Goal: Obtain resource: Obtain resource

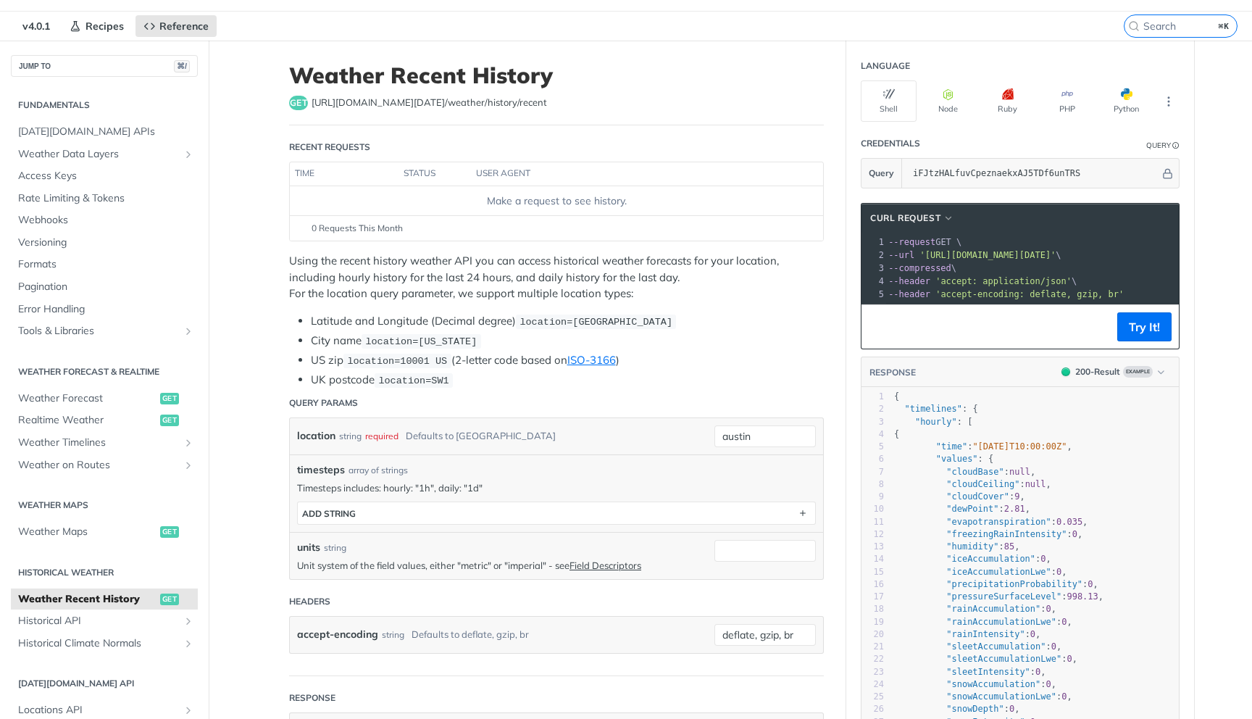
scroll to position [31, 0]
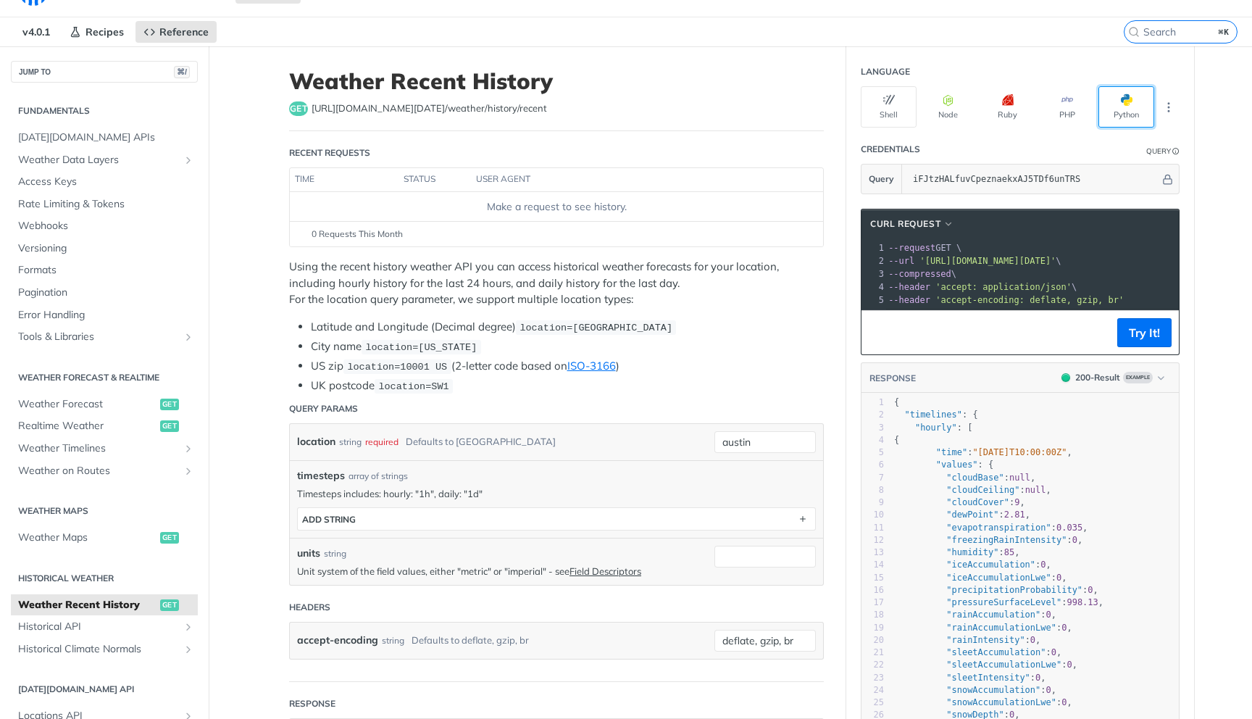
click at [1112, 101] on button "Python" at bounding box center [1126, 106] width 56 height 41
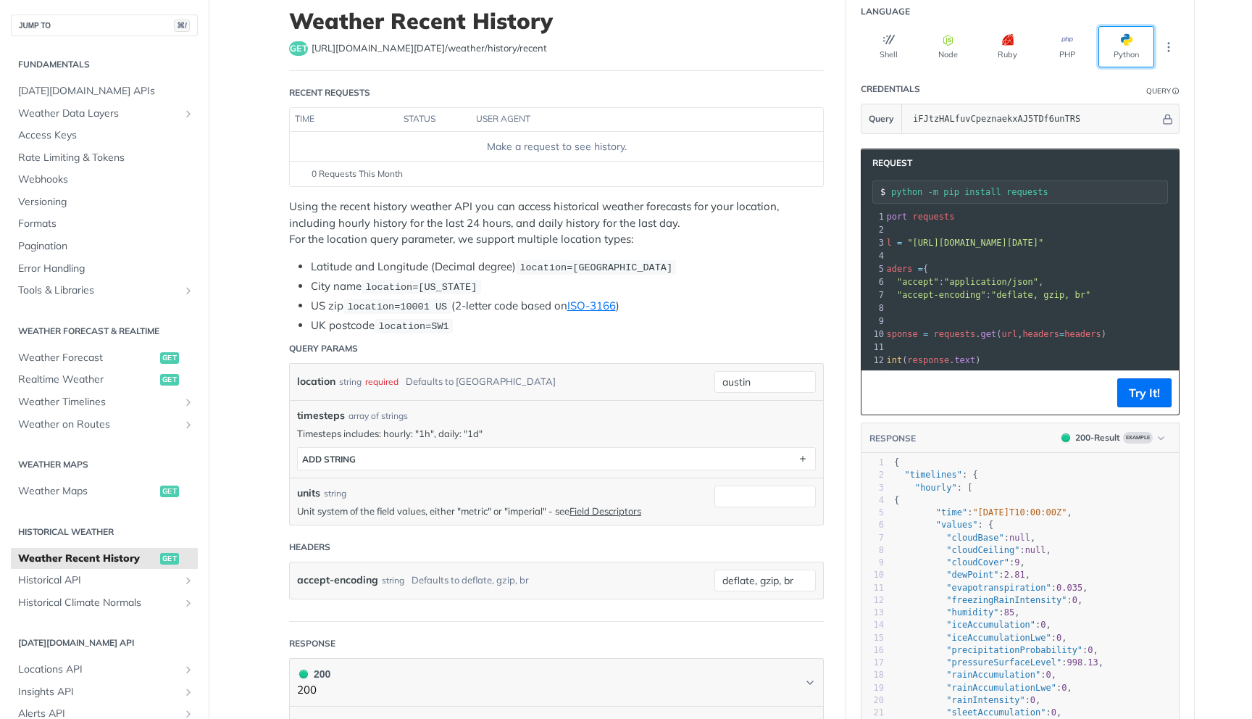
scroll to position [0, 1]
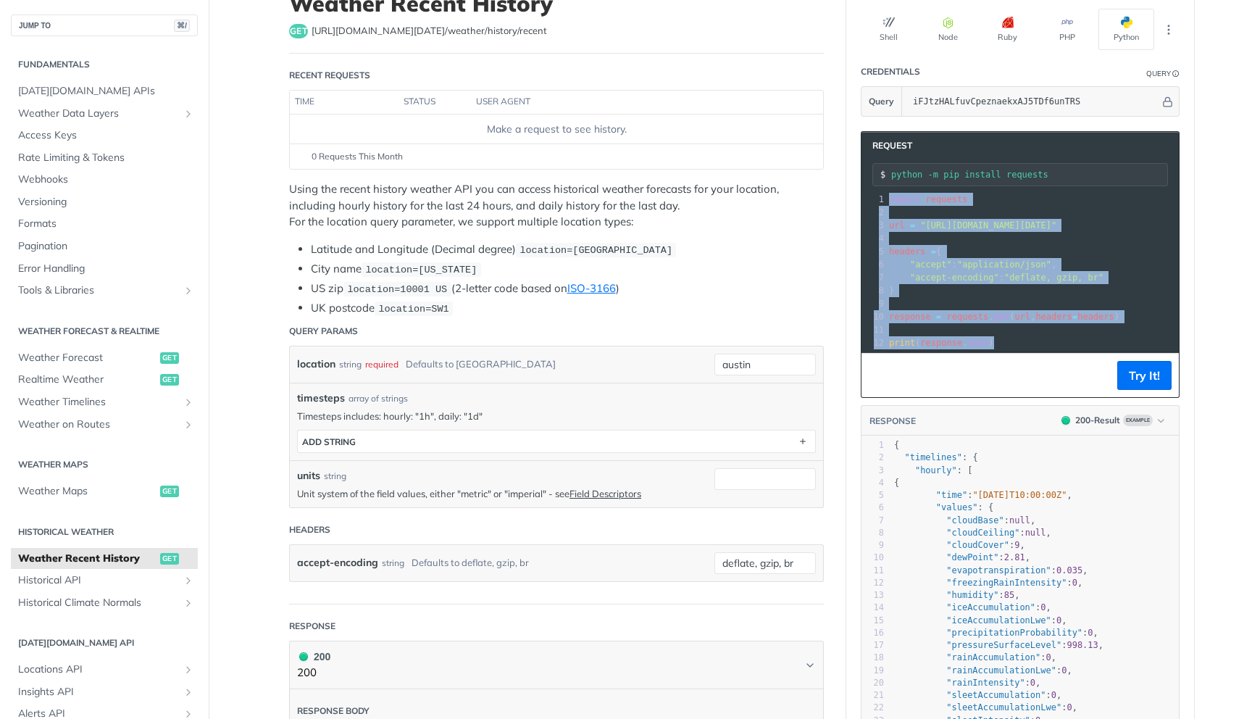
drag, startPoint x: 1013, startPoint y: 343, endPoint x: 878, endPoint y: 182, distance: 210.4
click at [878, 182] on div "Request python -m pip install requests xxxxxxxxxx 12 1 import requests 2 ​ 3 ur…" at bounding box center [1020, 264] width 319 height 267
copy div "import requests 2 ​ 3 url = "https://api.tomorrow.io/v4/weather/history/recent?…"
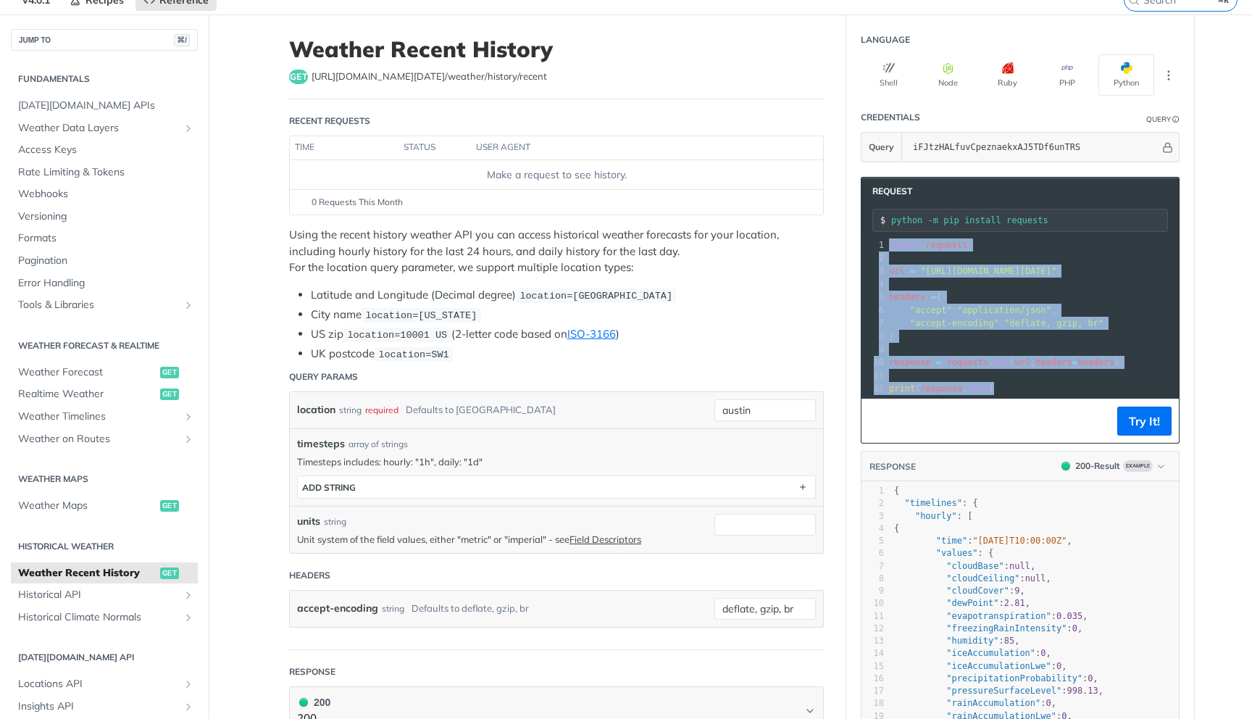
scroll to position [62, 0]
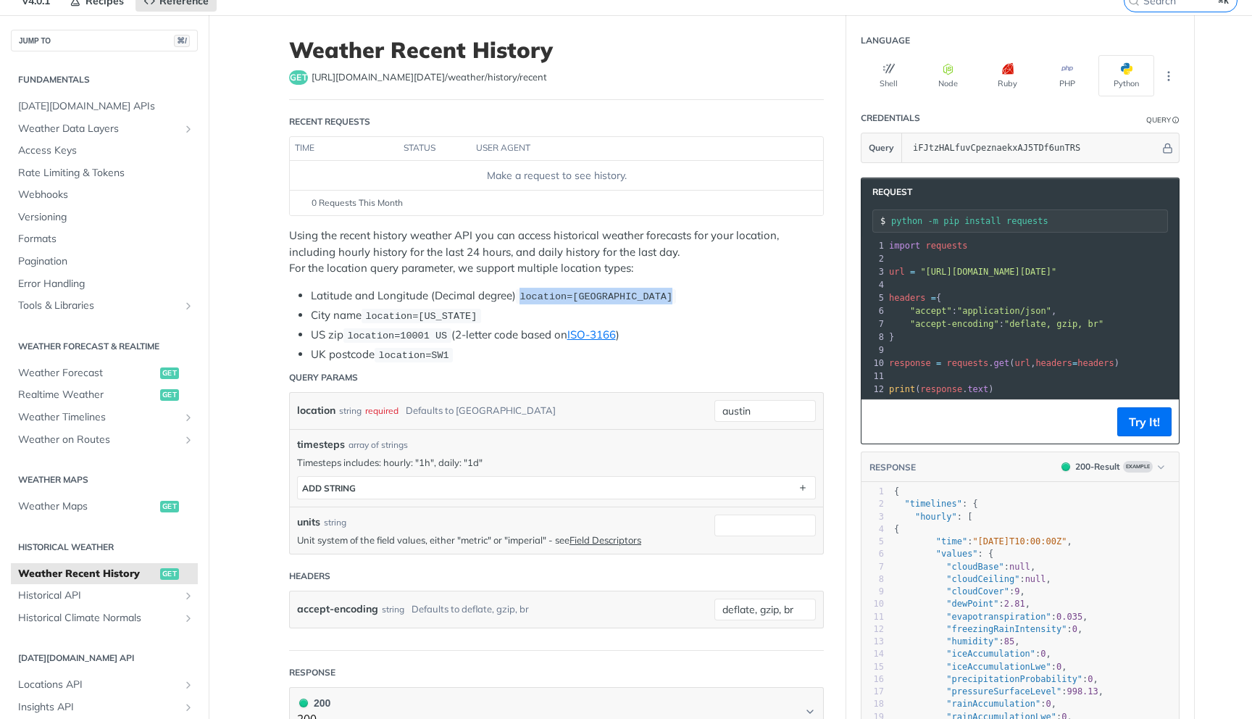
drag, startPoint x: 523, startPoint y: 295, endPoint x: 695, endPoint y: 299, distance: 171.8
click at [695, 299] on li "Latitude and Longitude (Decimal degree) location=42.3478, -71.0466" at bounding box center [567, 296] width 513 height 17
copy span "location=42.3478, -71.0466"
click at [720, 278] on div "Using the recent history weather API you can access historical weather forecast…" at bounding box center [556, 295] width 535 height 135
drag, startPoint x: 576, startPoint y: 295, endPoint x: 677, endPoint y: 293, distance: 100.7
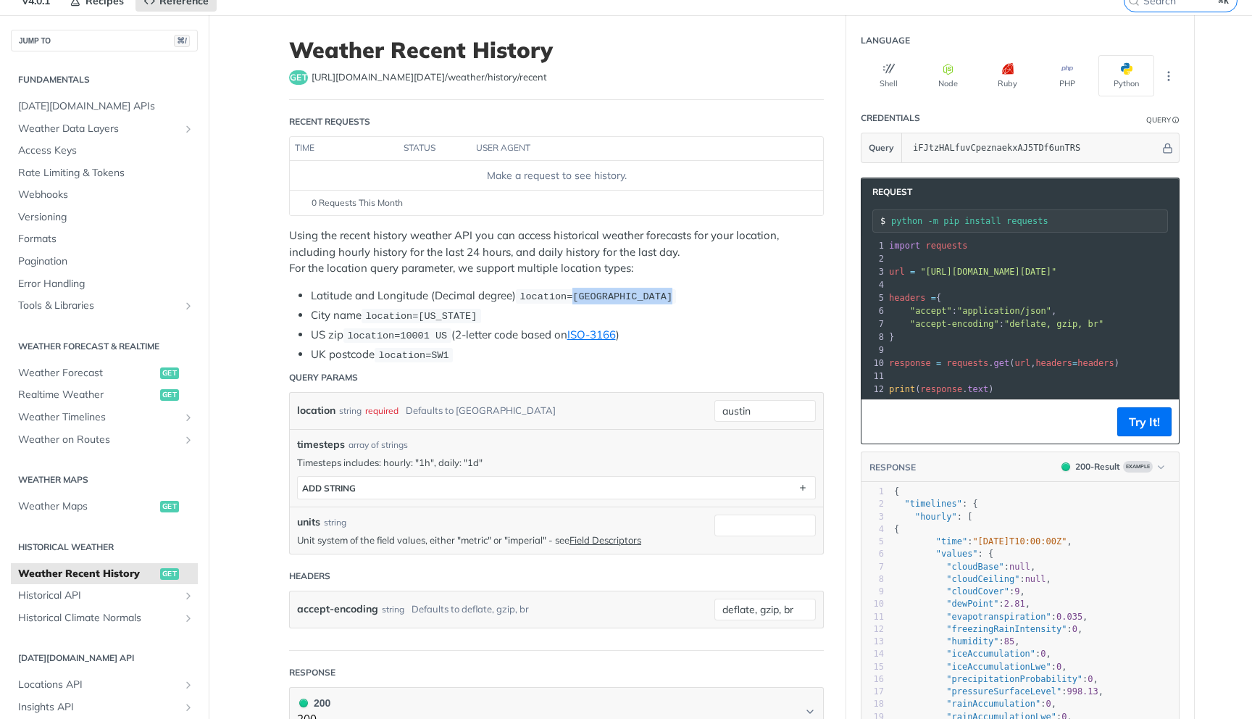
click at [676, 293] on code "location=42.3478, -71.0466" at bounding box center [596, 296] width 160 height 14
